Goal: Information Seeking & Learning: Check status

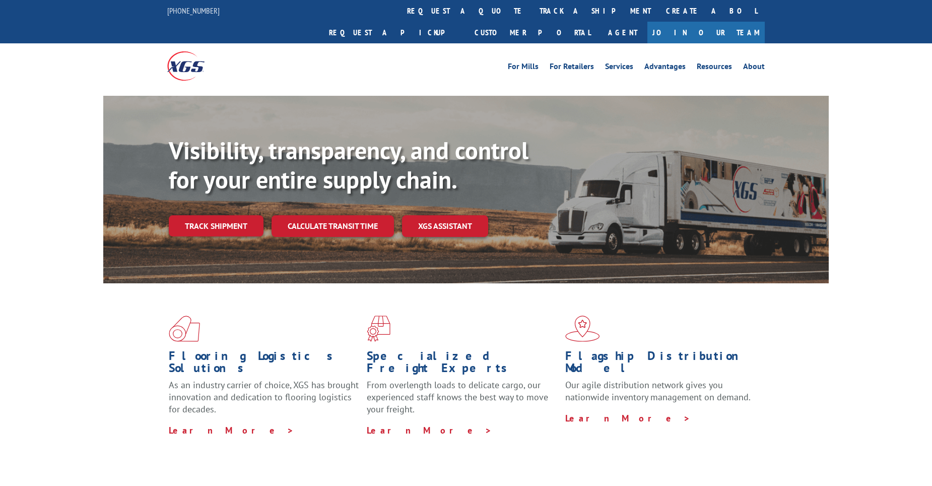
click at [532, 9] on link "track a shipment" at bounding box center [595, 11] width 126 height 22
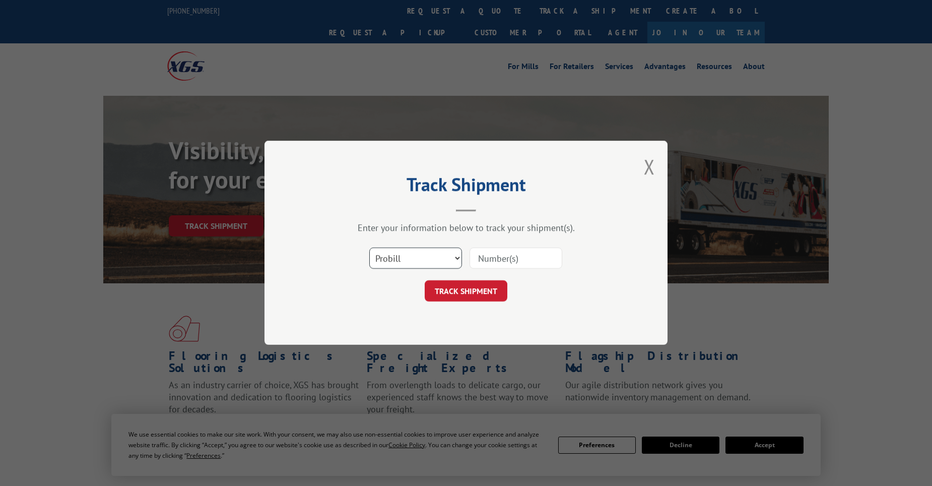
click at [409, 259] on select "Select category... Probill BOL PO" at bounding box center [415, 258] width 93 height 21
select select "po"
click at [369, 248] on select "Select category... Probill BOL PO" at bounding box center [415, 258] width 93 height 21
click at [491, 258] on input at bounding box center [515, 258] width 93 height 21
paste input "11519962"
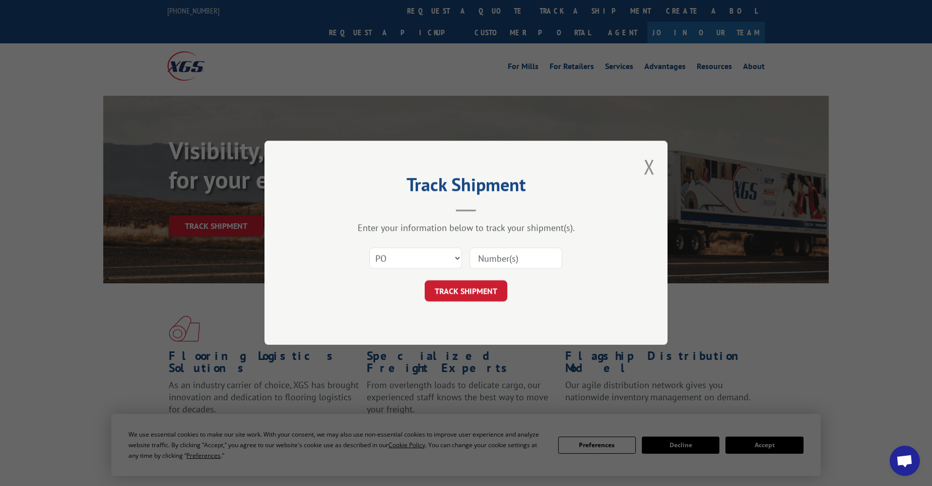
type input "11519962"
click button "TRACK SHIPMENT" at bounding box center [466, 291] width 83 height 21
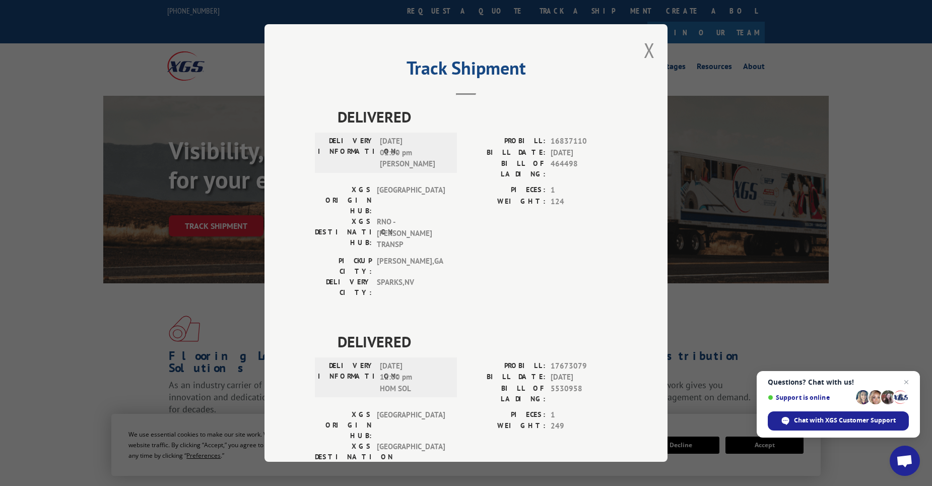
scroll to position [18, 0]
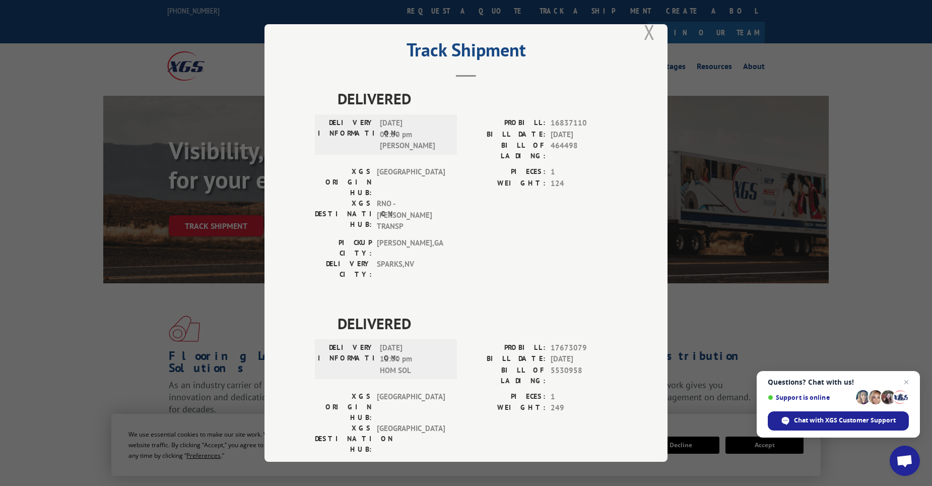
click at [644, 35] on button "Close modal" at bounding box center [649, 32] width 11 height 27
